Goal: Task Accomplishment & Management: Use online tool/utility

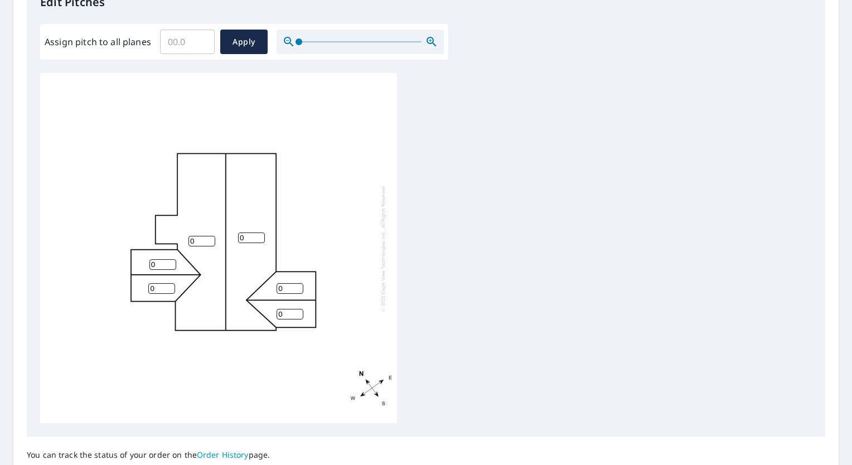
scroll to position [325, 0]
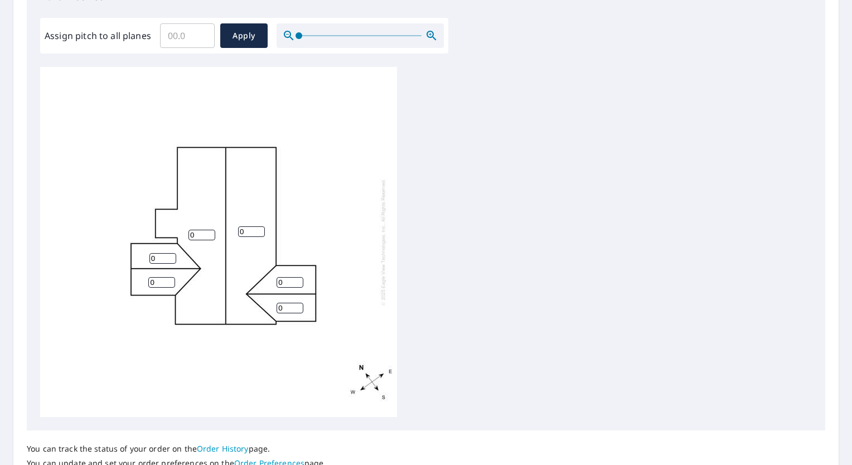
click at [194, 233] on input "0" at bounding box center [201, 235] width 27 height 11
type input "0"
type input "4"
click at [244, 232] on input "0" at bounding box center [251, 231] width 27 height 11
type input "4"
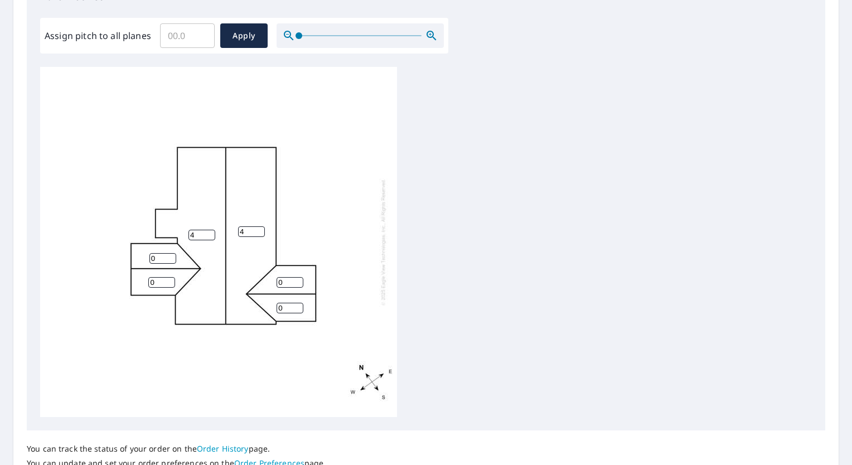
click at [158, 257] on input "0" at bounding box center [162, 258] width 27 height 11
type input "4"
click at [159, 284] on input "0" at bounding box center [161, 282] width 27 height 11
type input "4"
click at [294, 283] on input "0" at bounding box center [289, 282] width 27 height 11
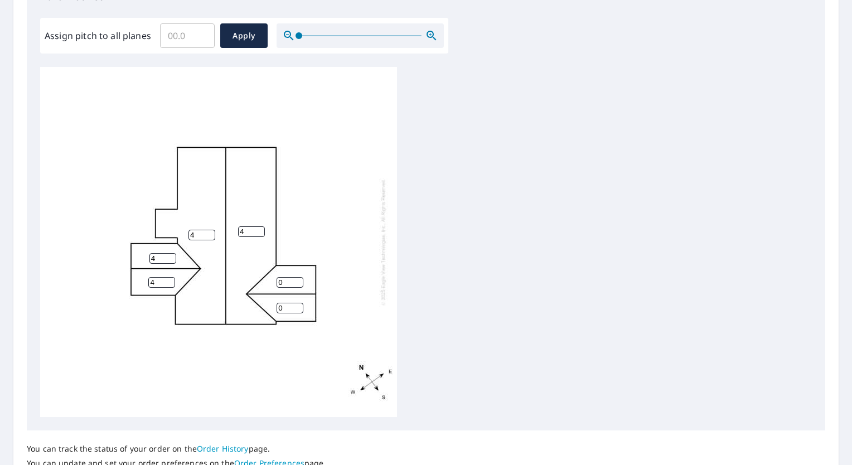
type input "4"
click at [288, 305] on input "0" at bounding box center [289, 308] width 27 height 11
type input "4"
click at [240, 38] on span "Apply" at bounding box center [244, 36] width 30 height 14
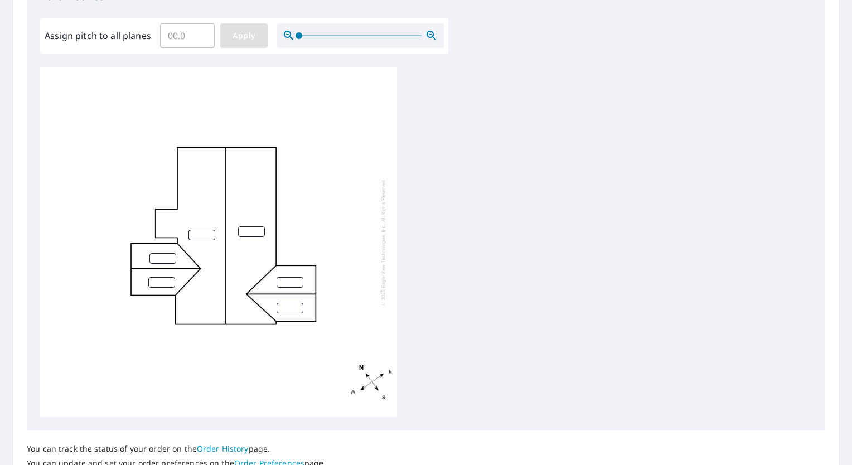
click at [255, 37] on span "Apply" at bounding box center [244, 36] width 30 height 14
drag, startPoint x: 793, startPoint y: 163, endPoint x: 780, endPoint y: 107, distance: 57.3
click at [780, 107] on div at bounding box center [425, 242] width 771 height 350
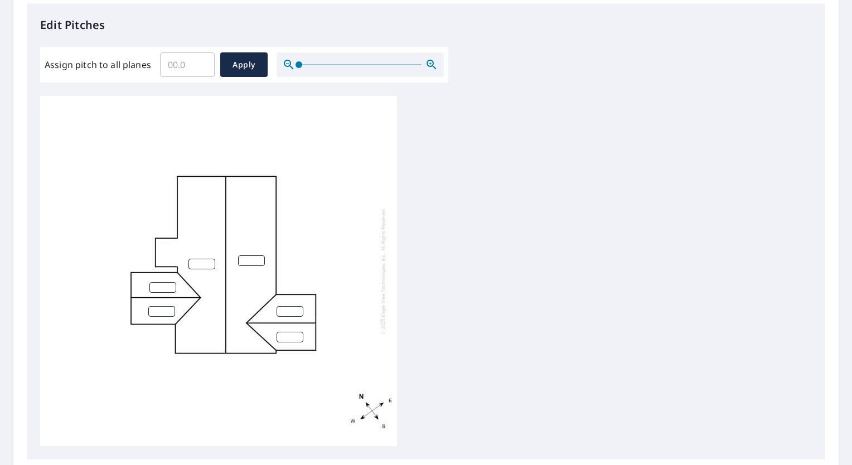
scroll to position [292, 0]
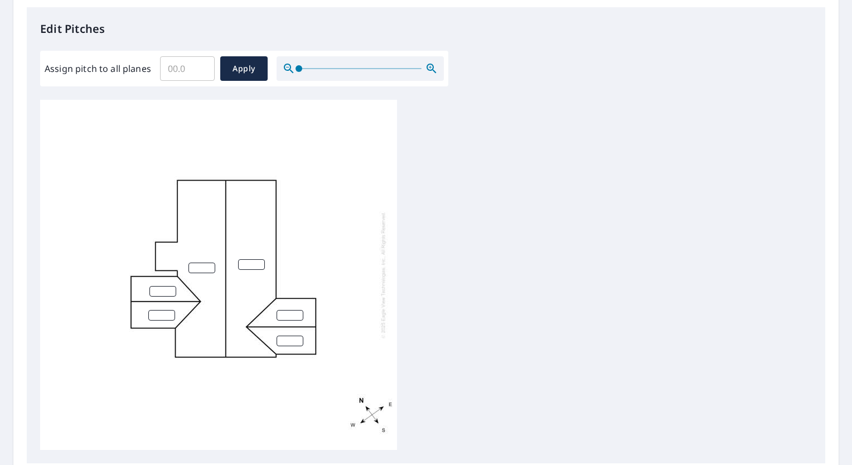
click at [198, 269] on input "number" at bounding box center [201, 267] width 27 height 11
type input "4"
click at [247, 267] on input "number" at bounding box center [251, 264] width 27 height 11
type input "4"
click at [291, 314] on input "number" at bounding box center [289, 315] width 27 height 11
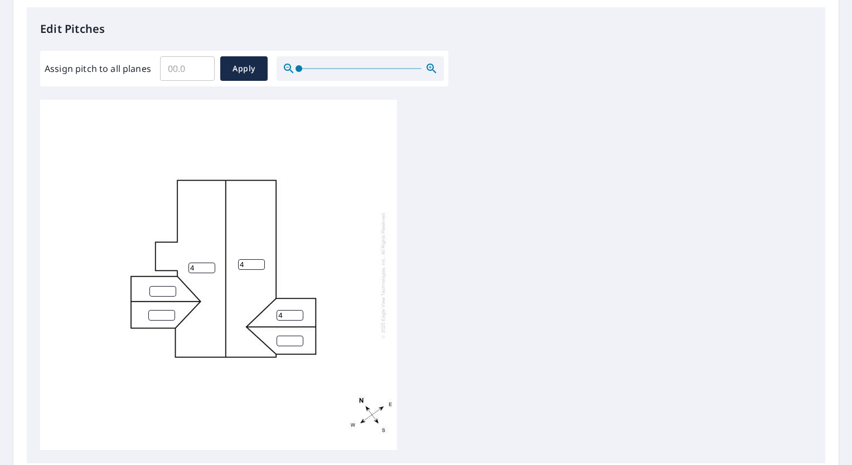
type input "4"
click at [288, 343] on input "number" at bounding box center [289, 341] width 27 height 11
type input "4"
click at [158, 292] on input "number" at bounding box center [162, 291] width 27 height 11
type input "4"
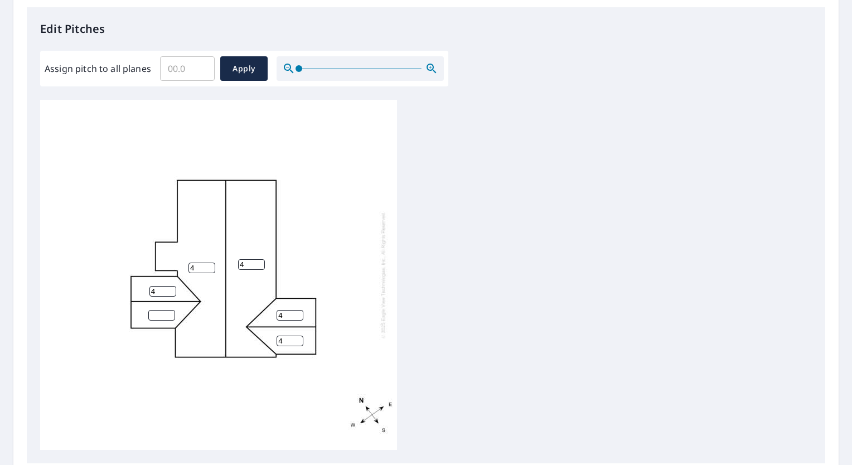
click at [158, 312] on input "number" at bounding box center [161, 315] width 27 height 11
type input "4"
click at [254, 62] on span "Apply" at bounding box center [244, 69] width 30 height 14
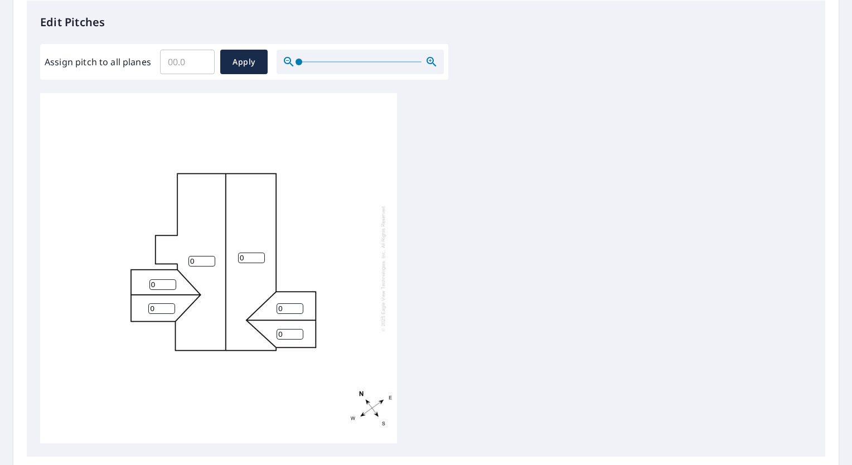
scroll to position [315, 0]
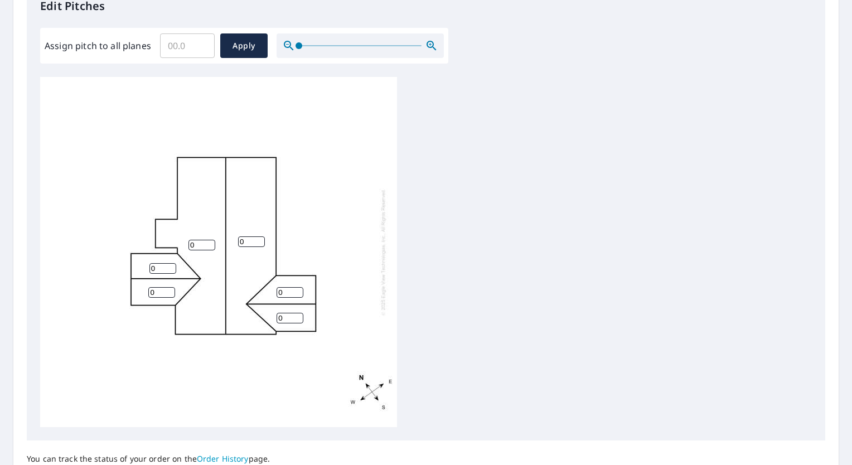
click at [195, 240] on input "0" at bounding box center [201, 245] width 27 height 11
type input "4"
click at [164, 263] on input "0" at bounding box center [162, 268] width 27 height 11
type input "4"
click at [161, 286] on div "4 0 0 0 0 4" at bounding box center [218, 252] width 357 height 350
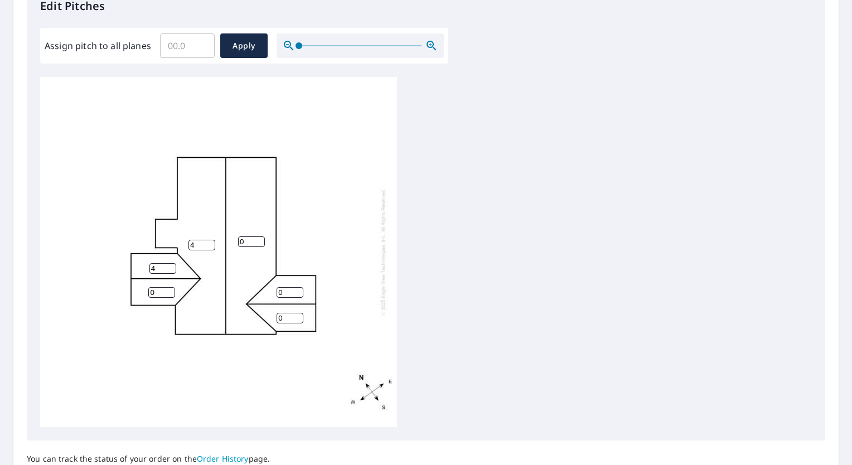
click at [156, 289] on input "0" at bounding box center [161, 292] width 27 height 11
type input "4"
click at [246, 242] on input "0" at bounding box center [251, 241] width 27 height 11
type input "4"
click at [291, 291] on input "0" at bounding box center [289, 292] width 27 height 11
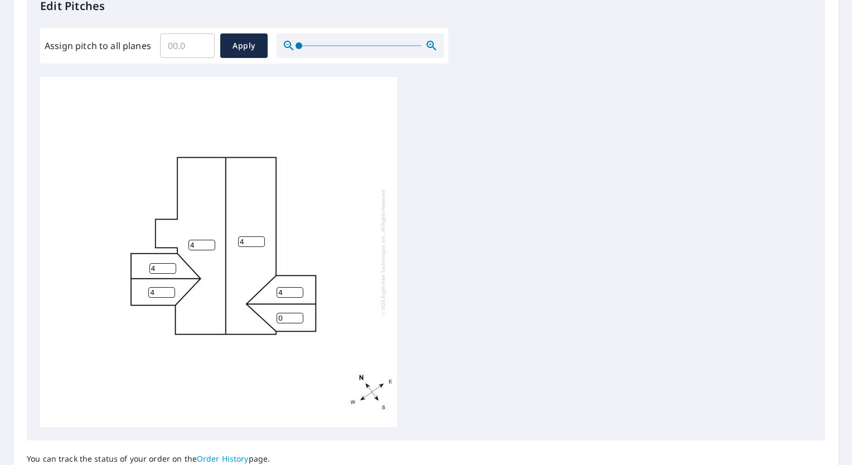
type input "4"
click at [288, 315] on input "0" at bounding box center [289, 318] width 27 height 11
type input "4"
click at [246, 40] on span "Apply" at bounding box center [244, 46] width 30 height 14
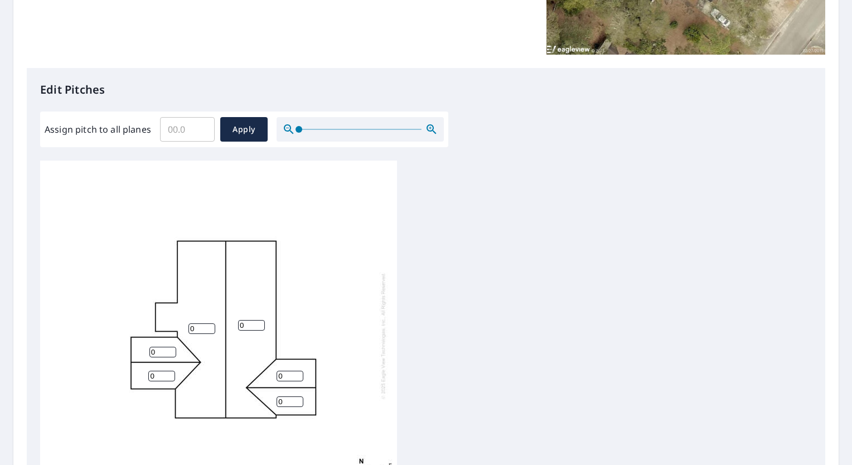
scroll to position [232, 0]
click at [205, 327] on input "0" at bounding box center [201, 328] width 27 height 11
type input "4"
click at [159, 352] on input "0" at bounding box center [162, 351] width 27 height 11
type input "0"
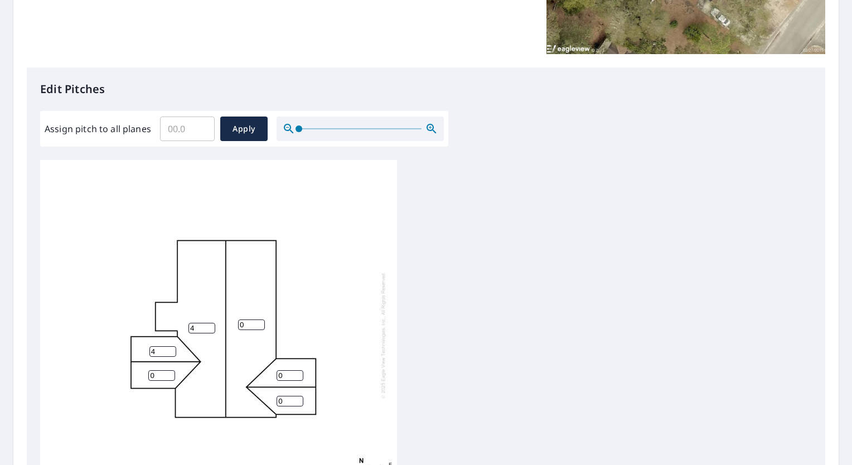
type input "4"
click at [156, 376] on input "0" at bounding box center [161, 375] width 27 height 11
type input "4"
click at [244, 323] on input "0" at bounding box center [251, 324] width 27 height 11
type input "4"
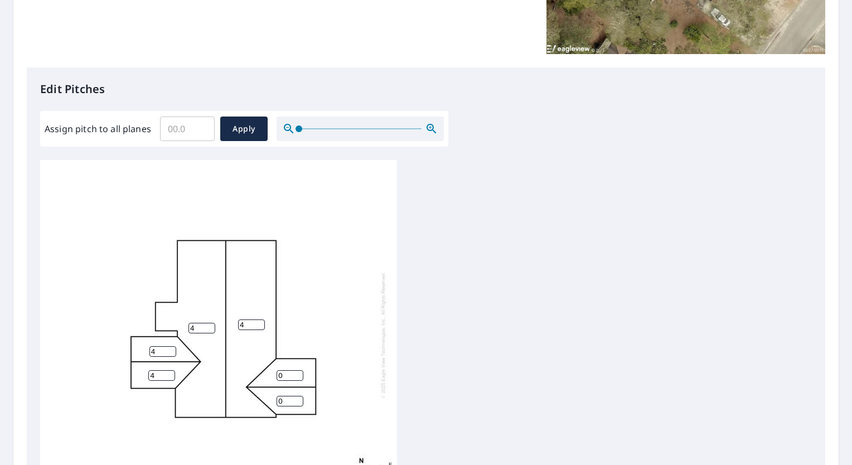
click at [287, 371] on input "0" at bounding box center [289, 375] width 27 height 11
type input "4"
click at [287, 396] on input "0" at bounding box center [289, 401] width 27 height 11
type input "4"
click at [252, 135] on span "Apply" at bounding box center [244, 129] width 30 height 14
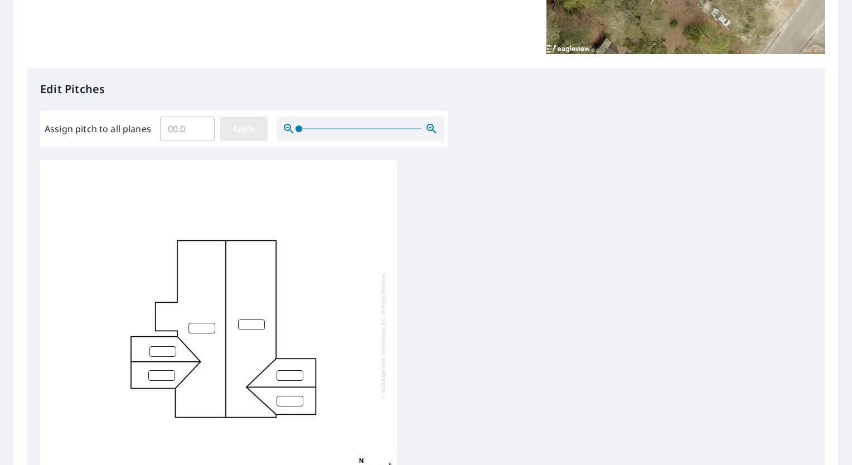
click at [252, 135] on span "Apply" at bounding box center [244, 129] width 30 height 14
click at [259, 123] on button "Apply" at bounding box center [243, 128] width 47 height 25
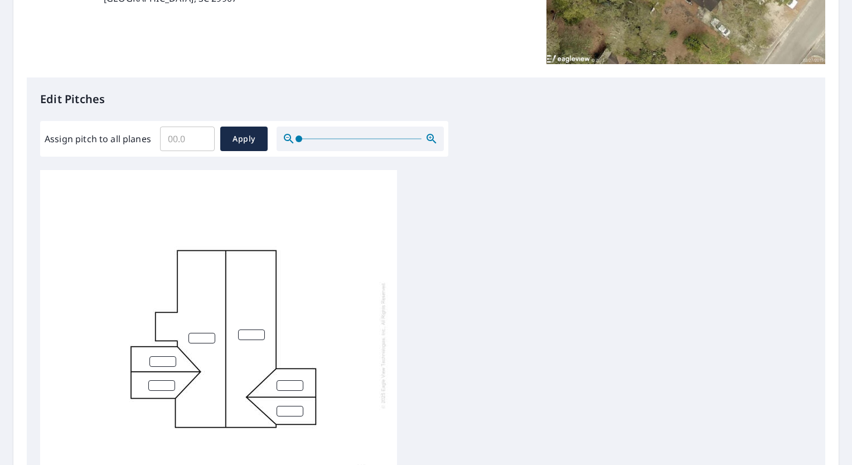
scroll to position [216, 0]
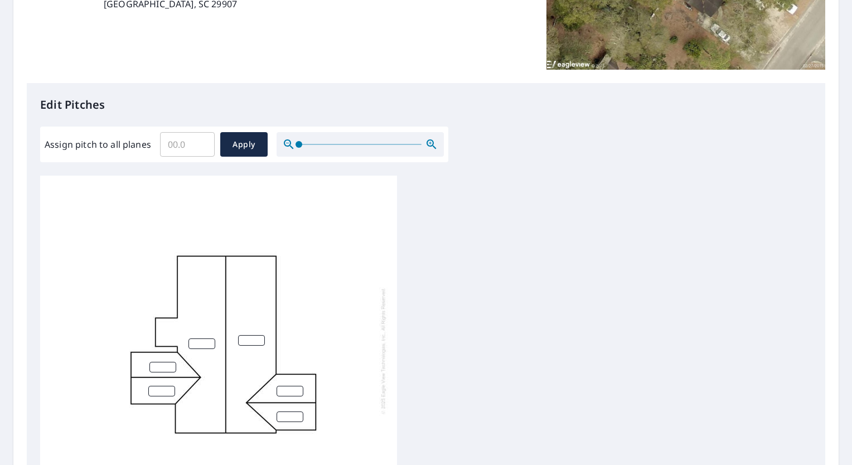
click at [196, 340] on input "number" at bounding box center [201, 343] width 27 height 11
type input "5"
click at [247, 340] on input "number" at bounding box center [251, 340] width 27 height 11
type input "5"
click at [157, 368] on input "number" at bounding box center [162, 367] width 27 height 11
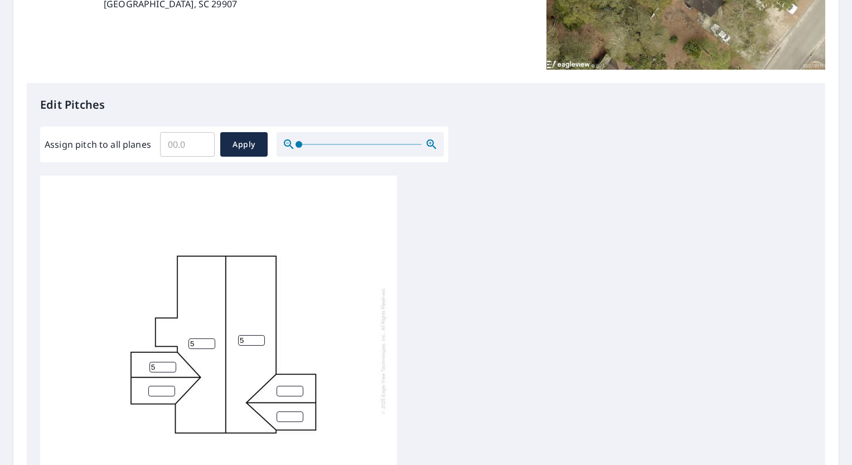
type input "5"
click at [161, 391] on input "number" at bounding box center [161, 391] width 27 height 11
type input "5"
click at [283, 388] on input "number" at bounding box center [289, 391] width 27 height 11
type input "5"
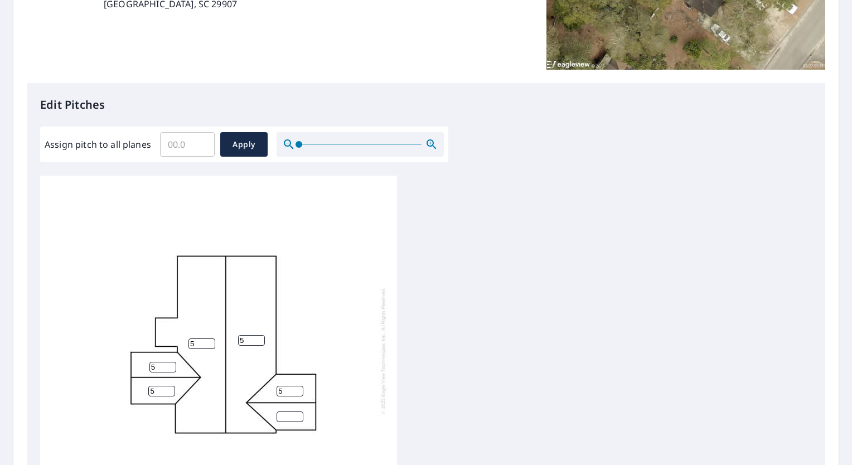
click at [285, 415] on input "number" at bounding box center [289, 416] width 27 height 11
type input "5"
click at [248, 150] on span "Apply" at bounding box center [244, 145] width 30 height 14
click at [192, 145] on input "Assign pitch to all planes" at bounding box center [187, 144] width 55 height 31
click at [200, 139] on input "0.1" at bounding box center [187, 144] width 55 height 31
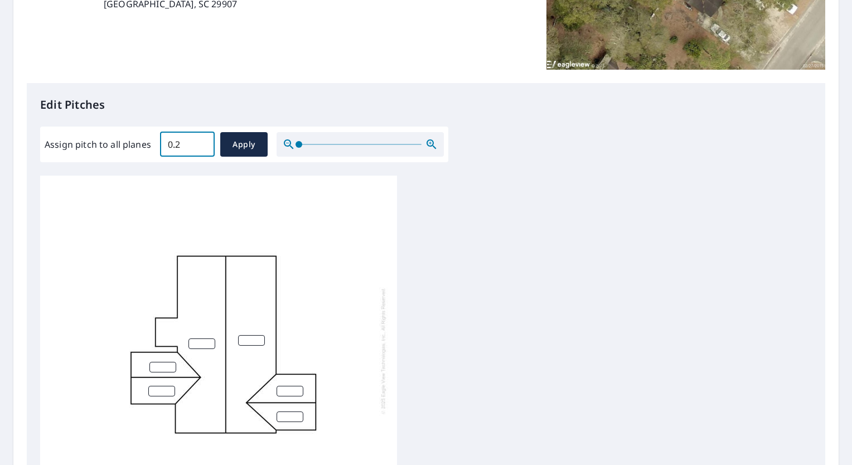
click at [200, 139] on input "0.2" at bounding box center [187, 144] width 55 height 31
click at [200, 139] on input "3.2" at bounding box center [187, 144] width 55 height 31
click at [200, 139] on input "4.2" at bounding box center [187, 144] width 55 height 31
click at [201, 147] on input "4.1" at bounding box center [187, 144] width 55 height 31
type input "4"
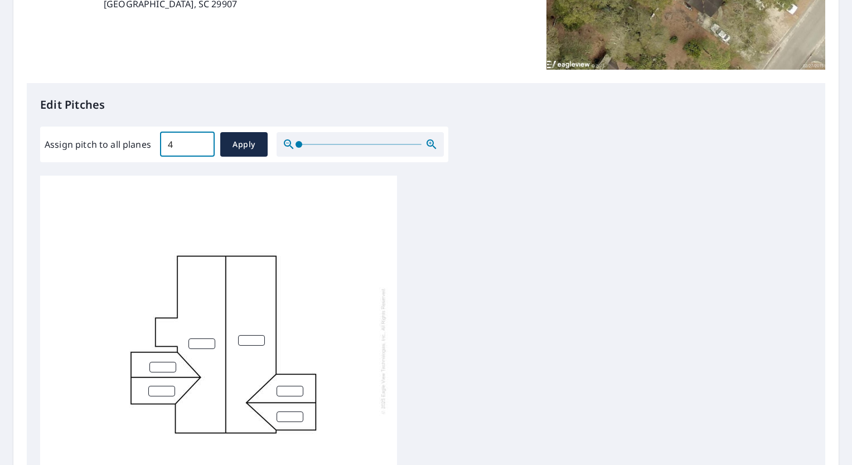
click at [201, 147] on input "4" at bounding box center [187, 144] width 55 height 31
click at [234, 147] on span "Apply" at bounding box center [244, 145] width 30 height 14
type input "4"
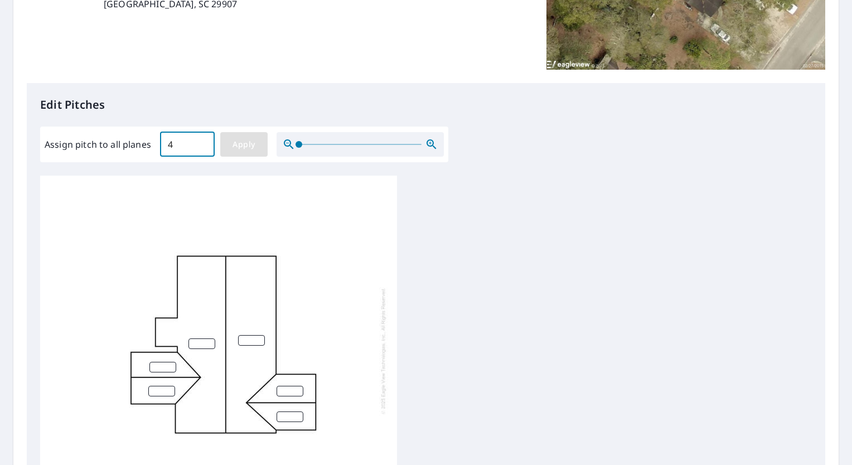
type input "4"
click at [234, 147] on span "Apply" at bounding box center [244, 145] width 30 height 14
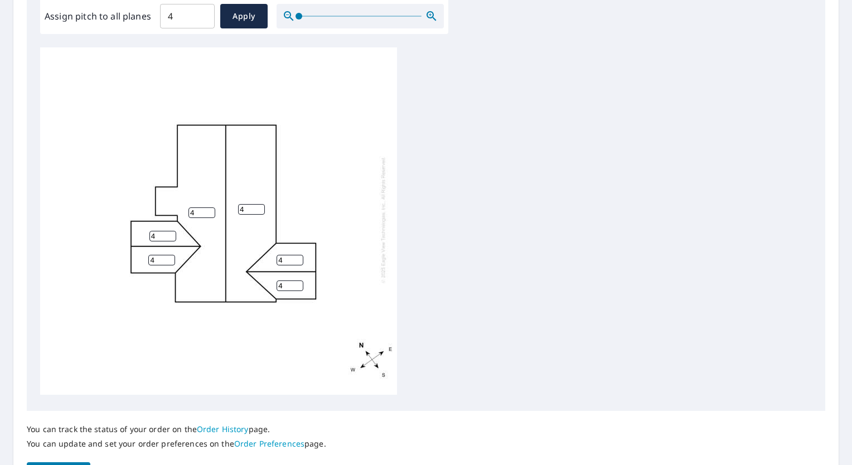
scroll to position [417, 0]
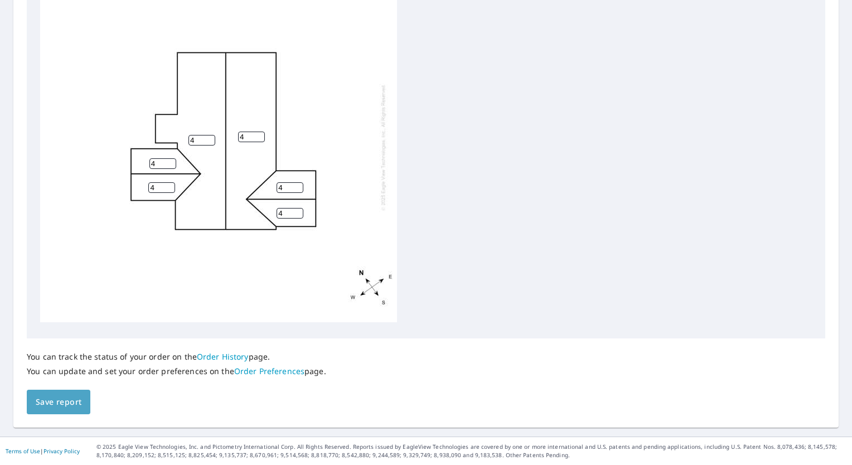
click at [65, 400] on span "Save report" at bounding box center [59, 402] width 46 height 14
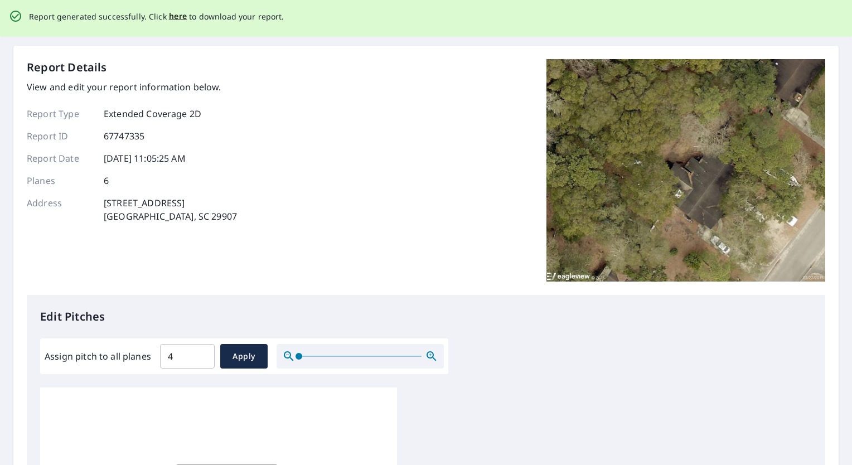
scroll to position [0, 0]
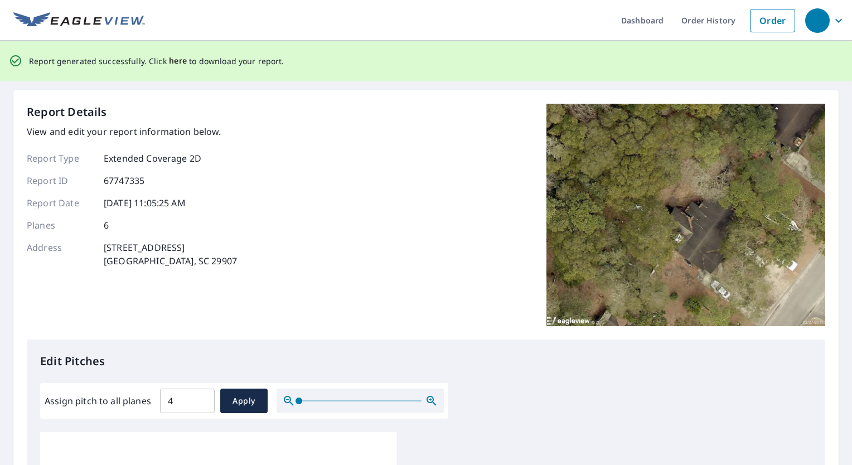
click at [173, 55] on span "here" at bounding box center [178, 61] width 18 height 14
